Goal: Navigation & Orientation: Find specific page/section

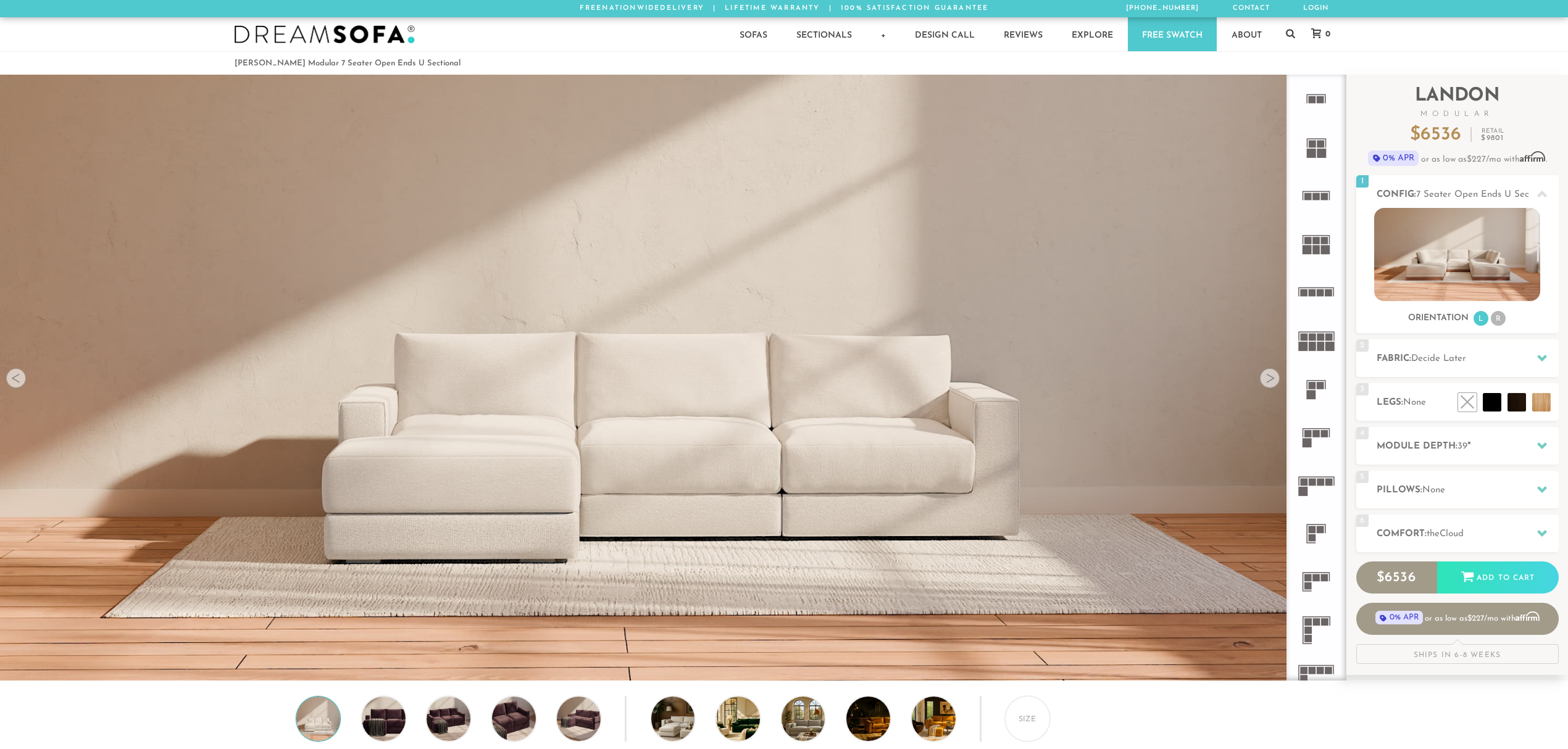
click at [1268, 383] on div at bounding box center [1270, 378] width 20 height 20
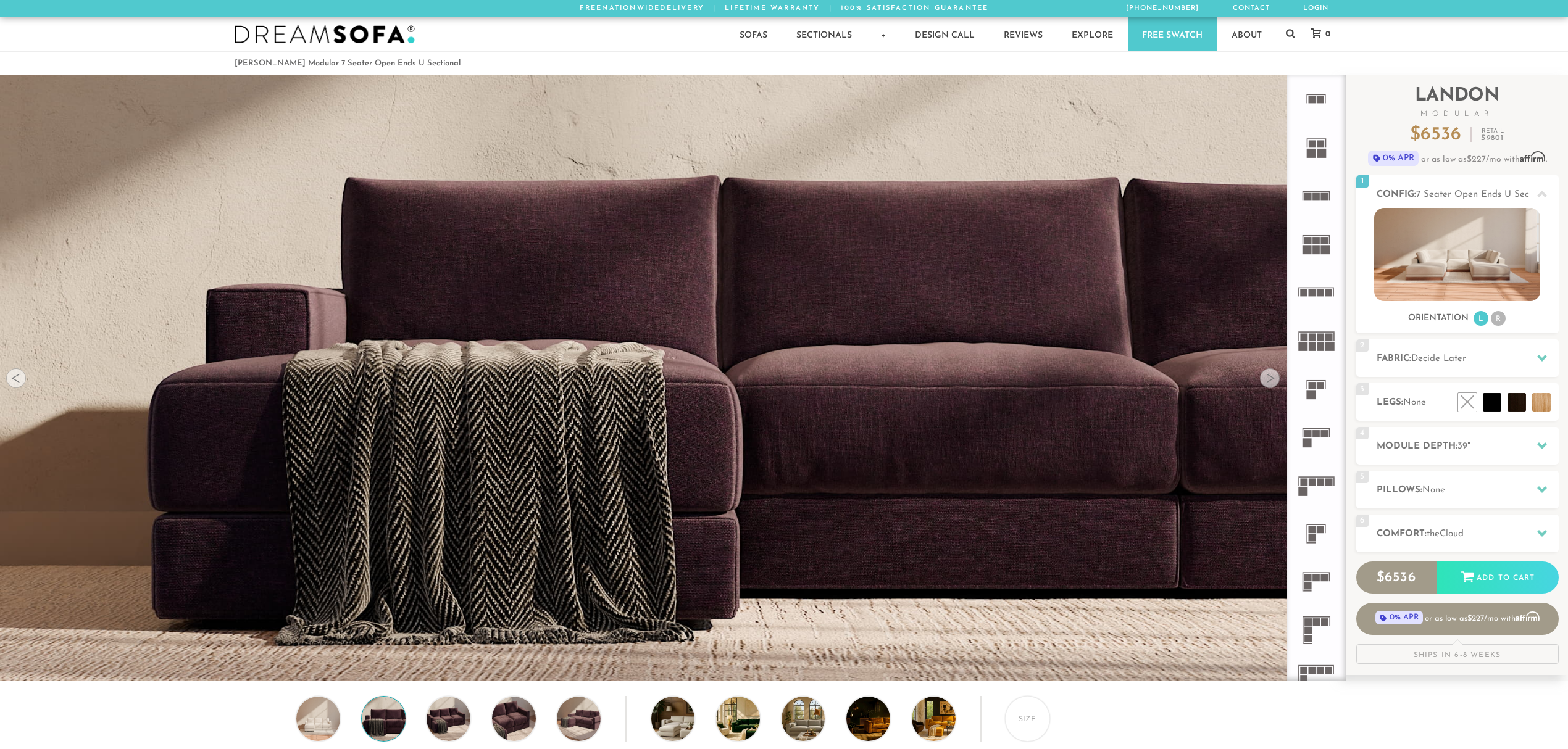
click at [1268, 383] on div at bounding box center [1270, 378] width 20 height 20
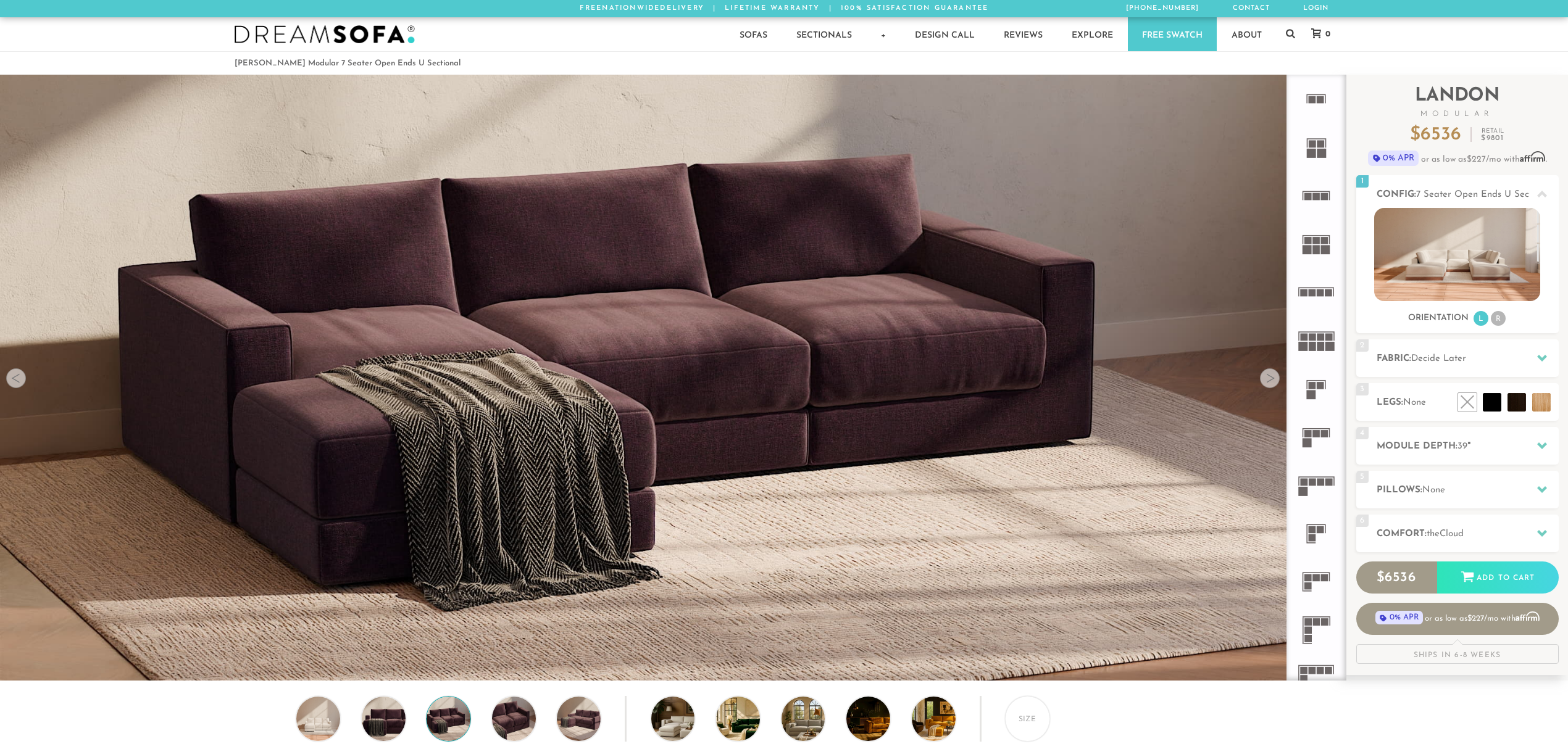
click at [1268, 383] on div at bounding box center [1270, 378] width 20 height 20
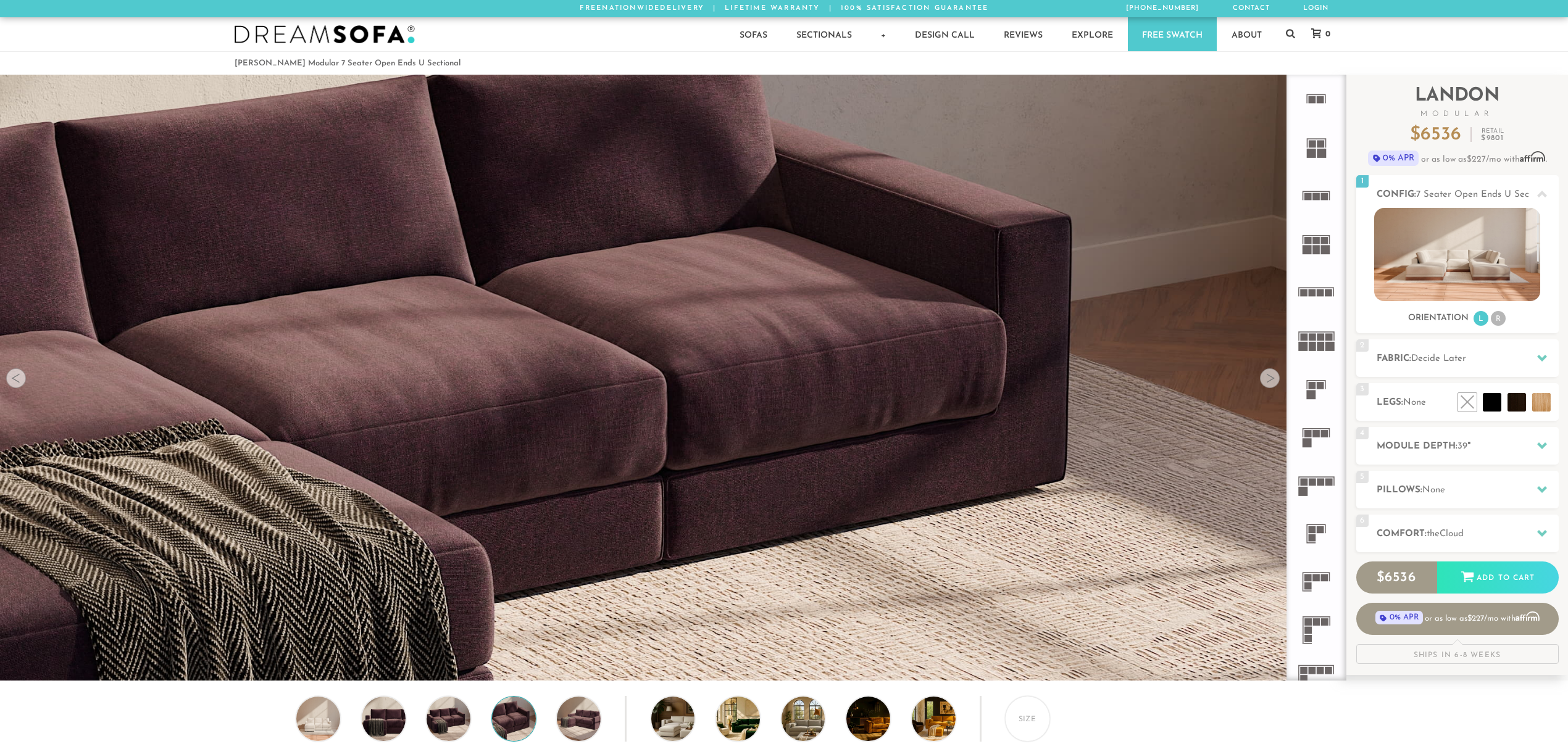
click at [1268, 383] on div at bounding box center [1270, 378] width 20 height 20
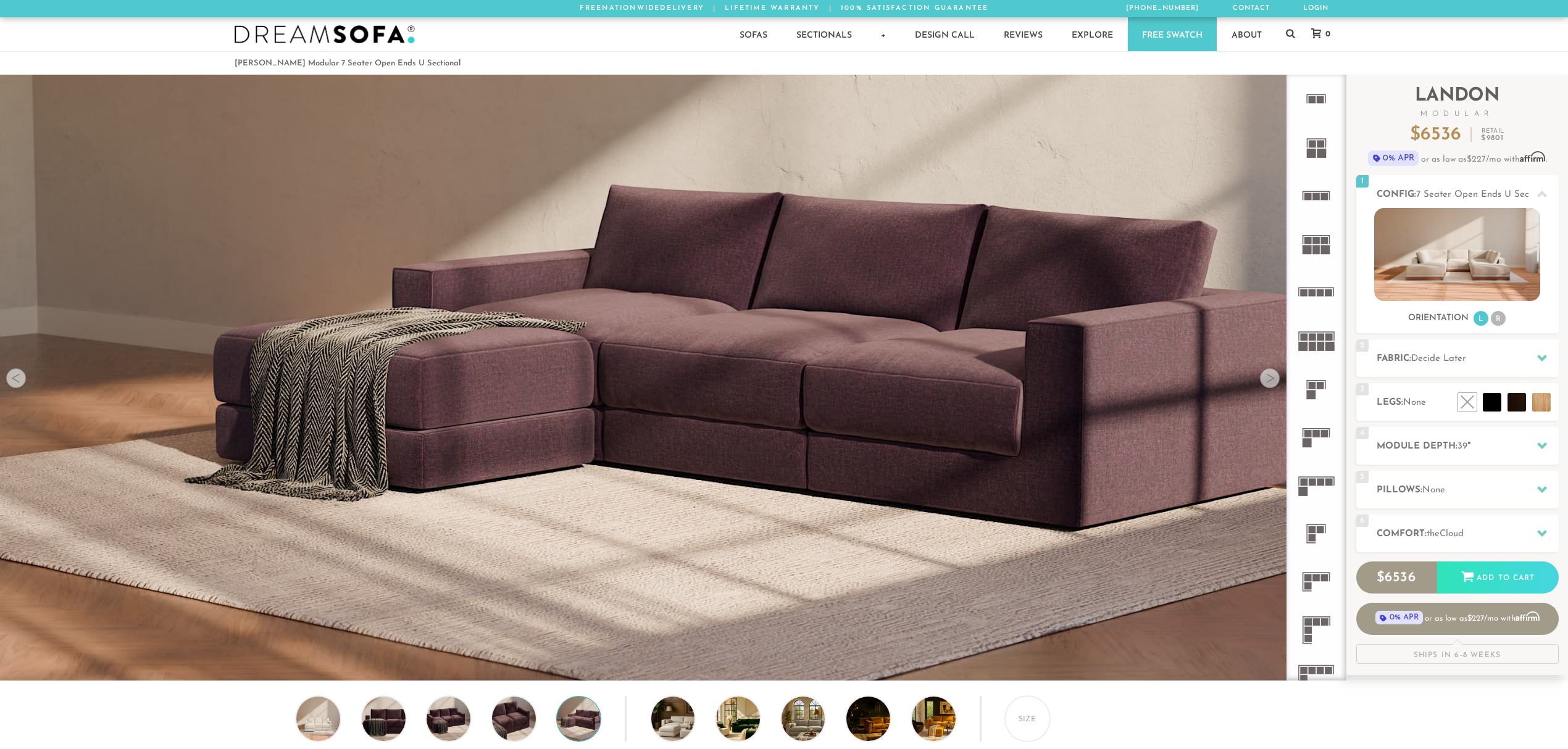
click at [1268, 383] on div at bounding box center [1270, 378] width 20 height 20
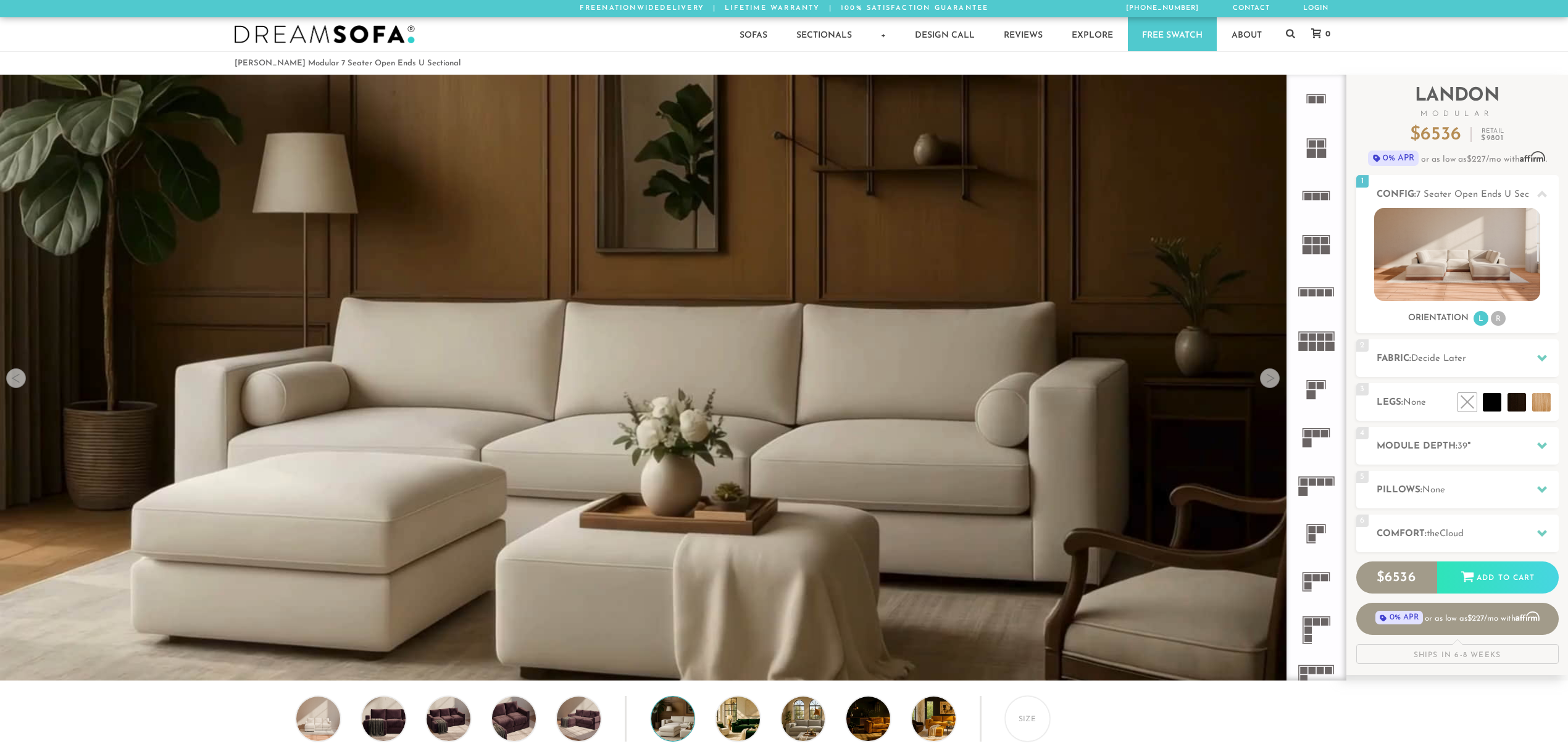
click at [1268, 383] on div at bounding box center [1270, 378] width 20 height 20
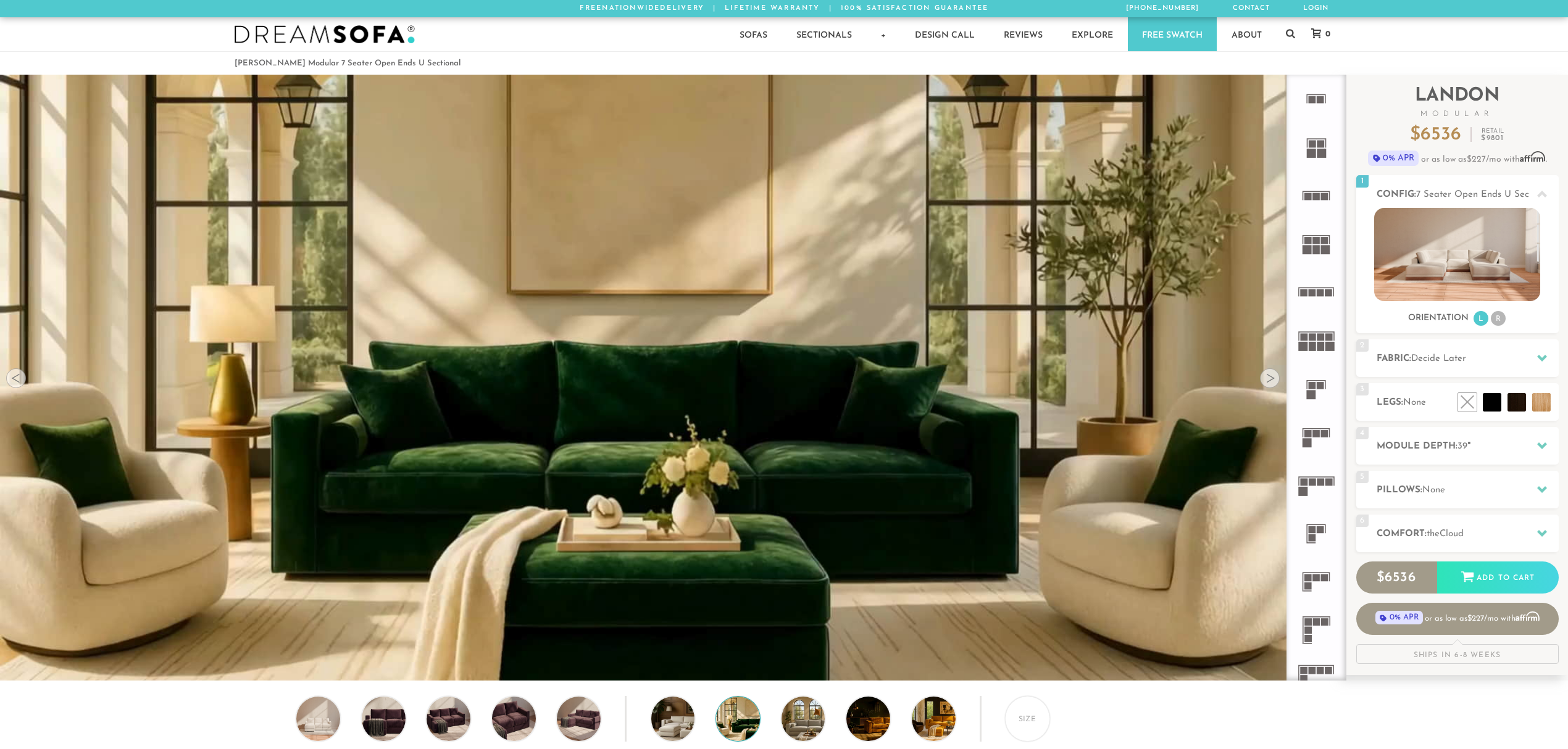
click at [1266, 382] on div at bounding box center [1270, 378] width 20 height 20
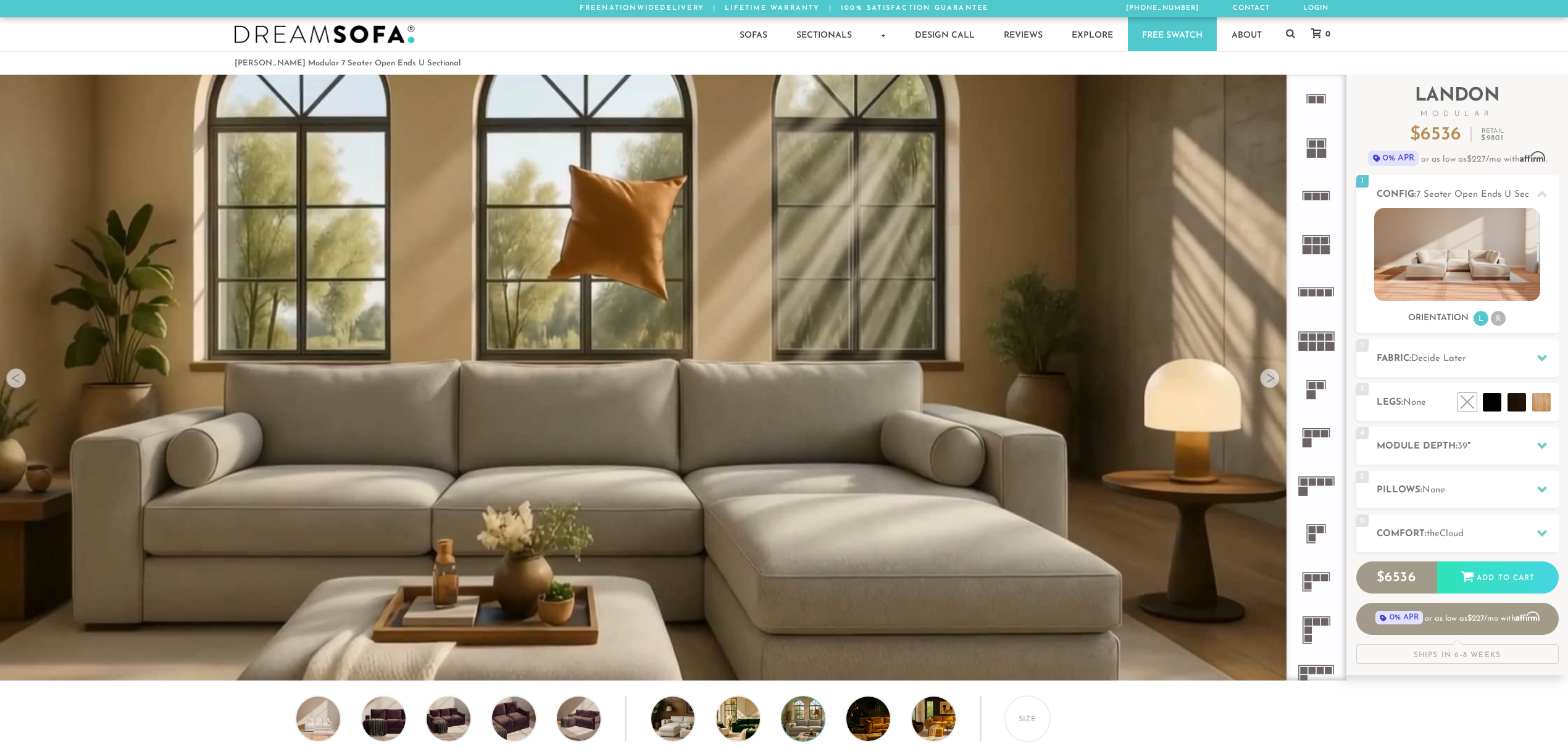
click at [1266, 382] on div at bounding box center [1270, 378] width 20 height 20
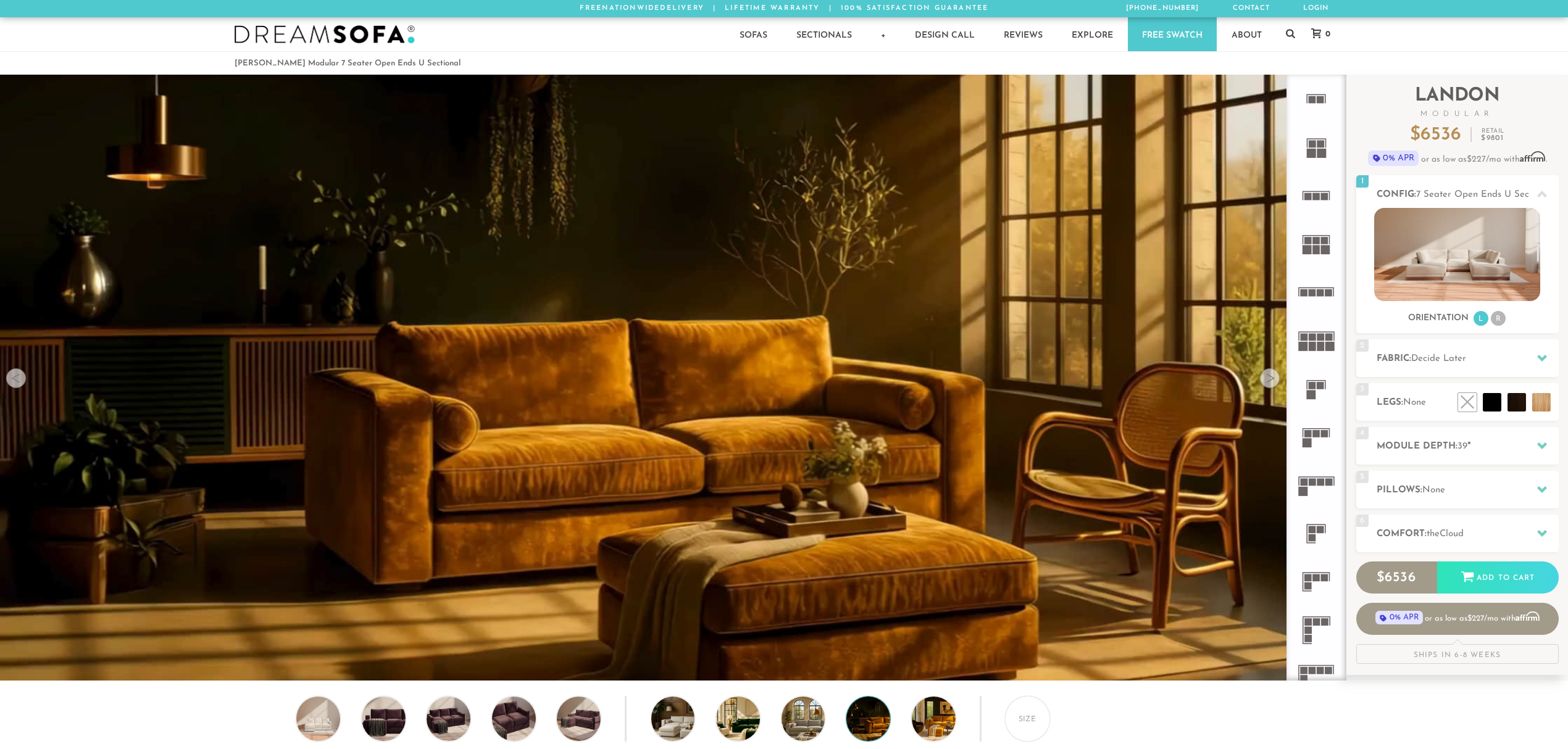
click at [1266, 382] on div at bounding box center [1270, 378] width 20 height 20
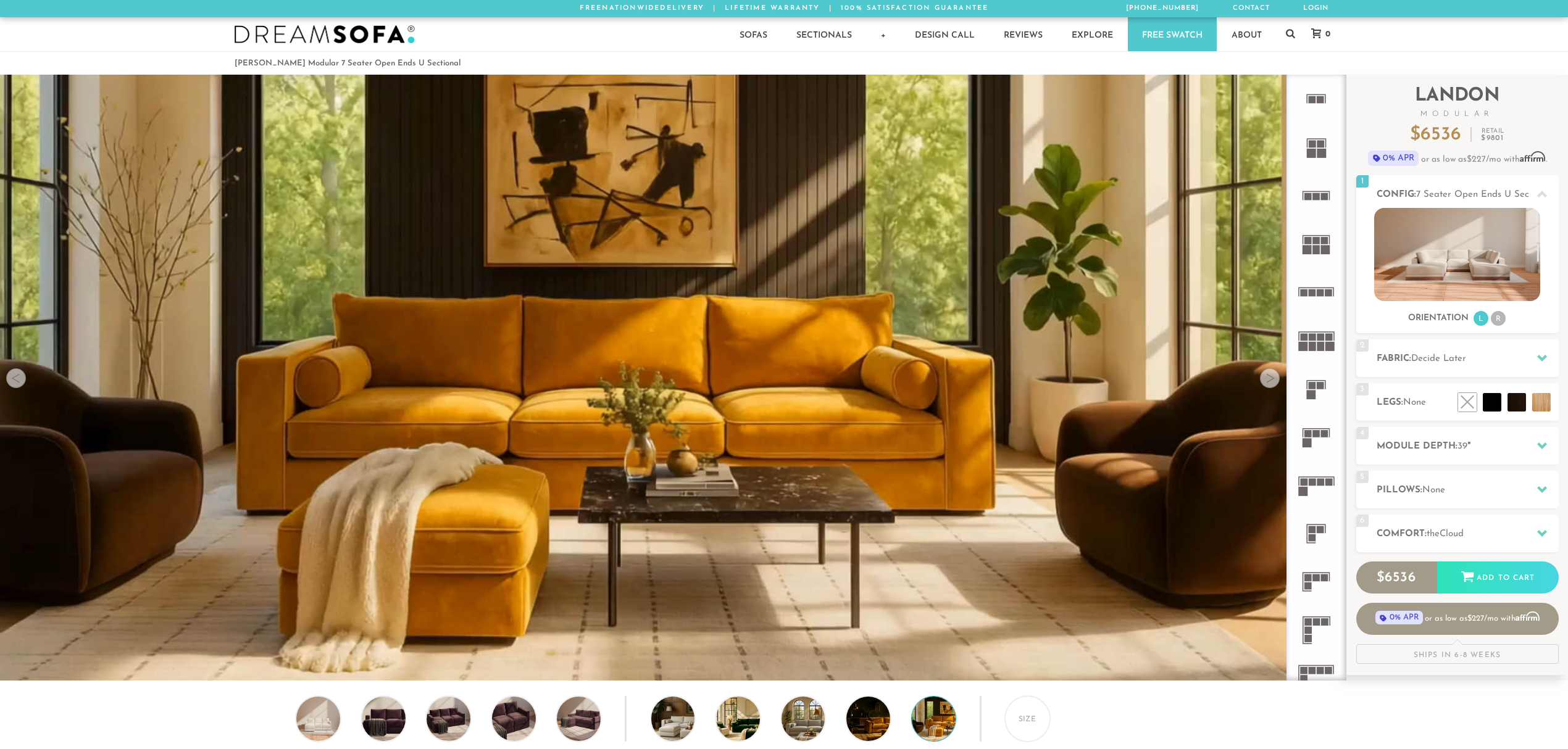
click at [1266, 382] on div at bounding box center [1270, 378] width 20 height 20
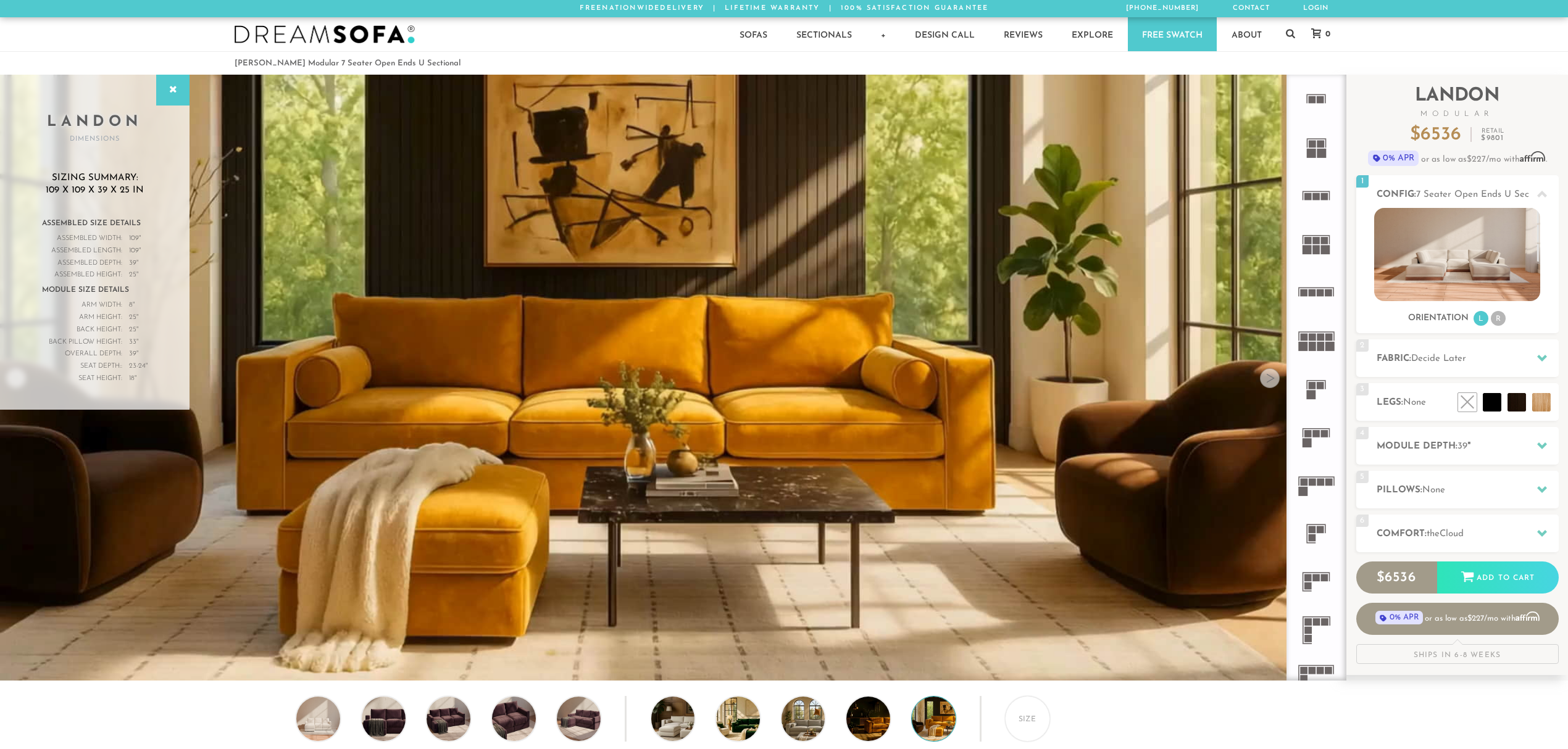
click at [1266, 382] on div at bounding box center [1270, 378] width 20 height 20
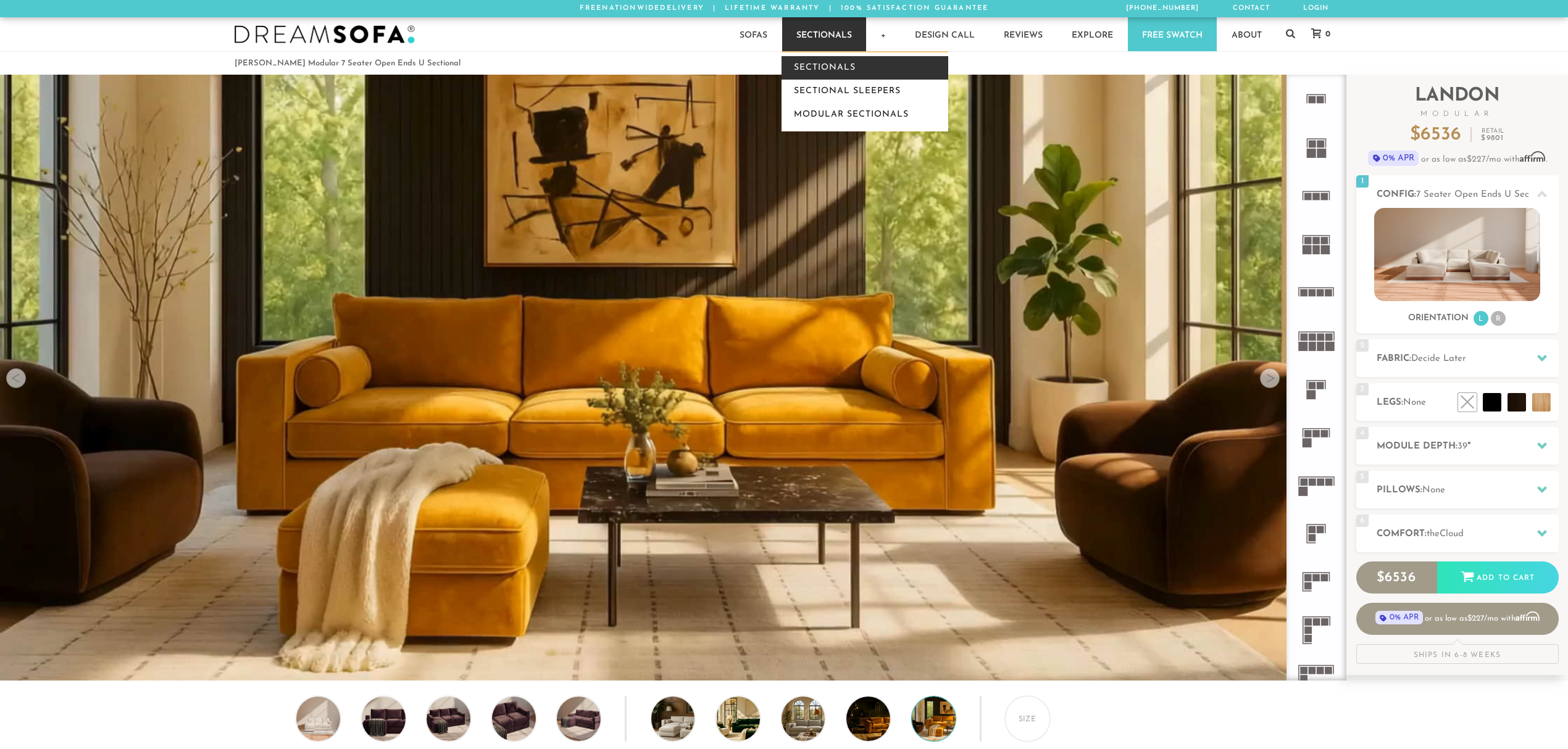
click at [842, 57] on link "Sectionals" at bounding box center [865, 68] width 167 height 23
